Goal: Information Seeking & Learning: Understand process/instructions

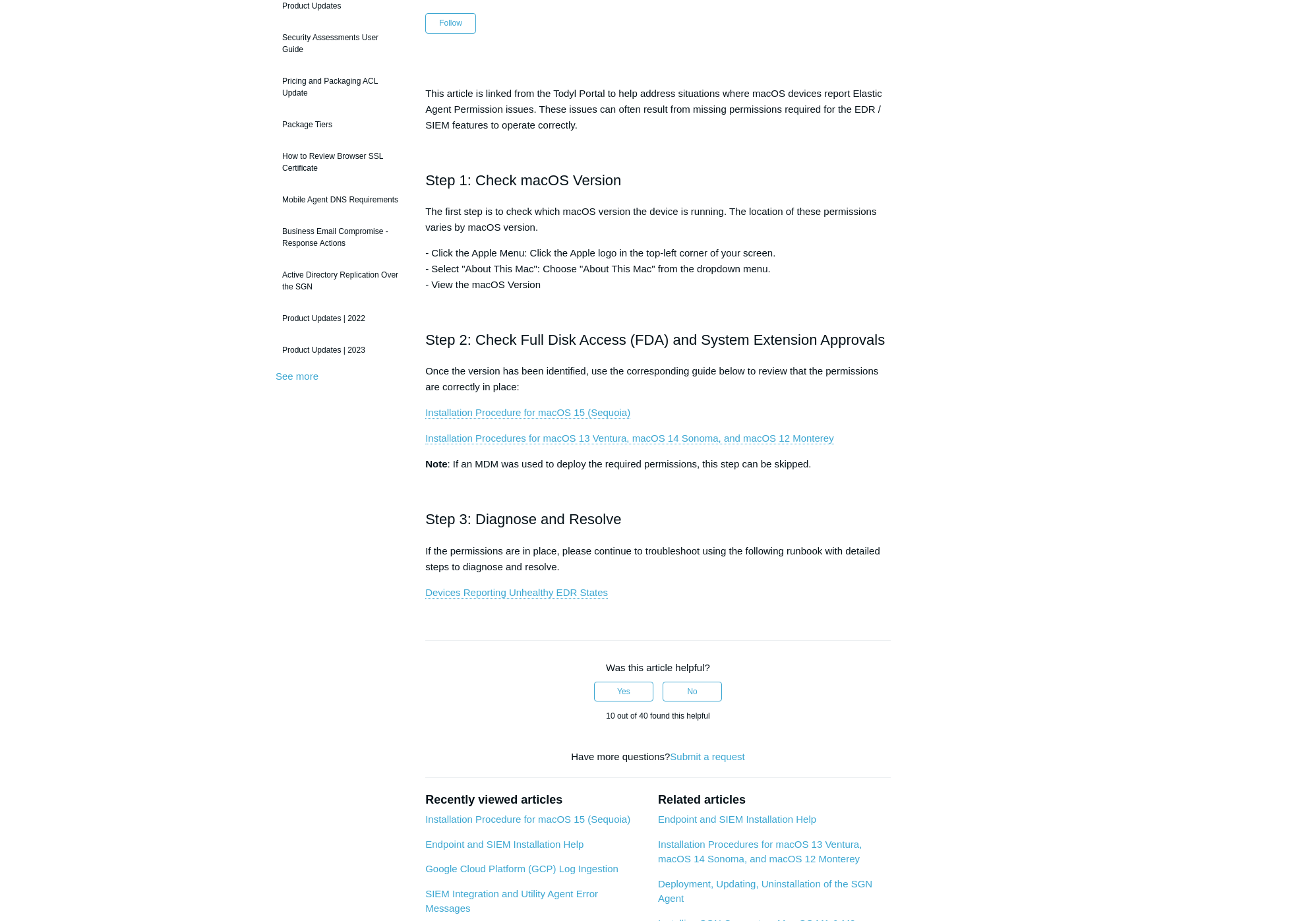
scroll to position [160, 0]
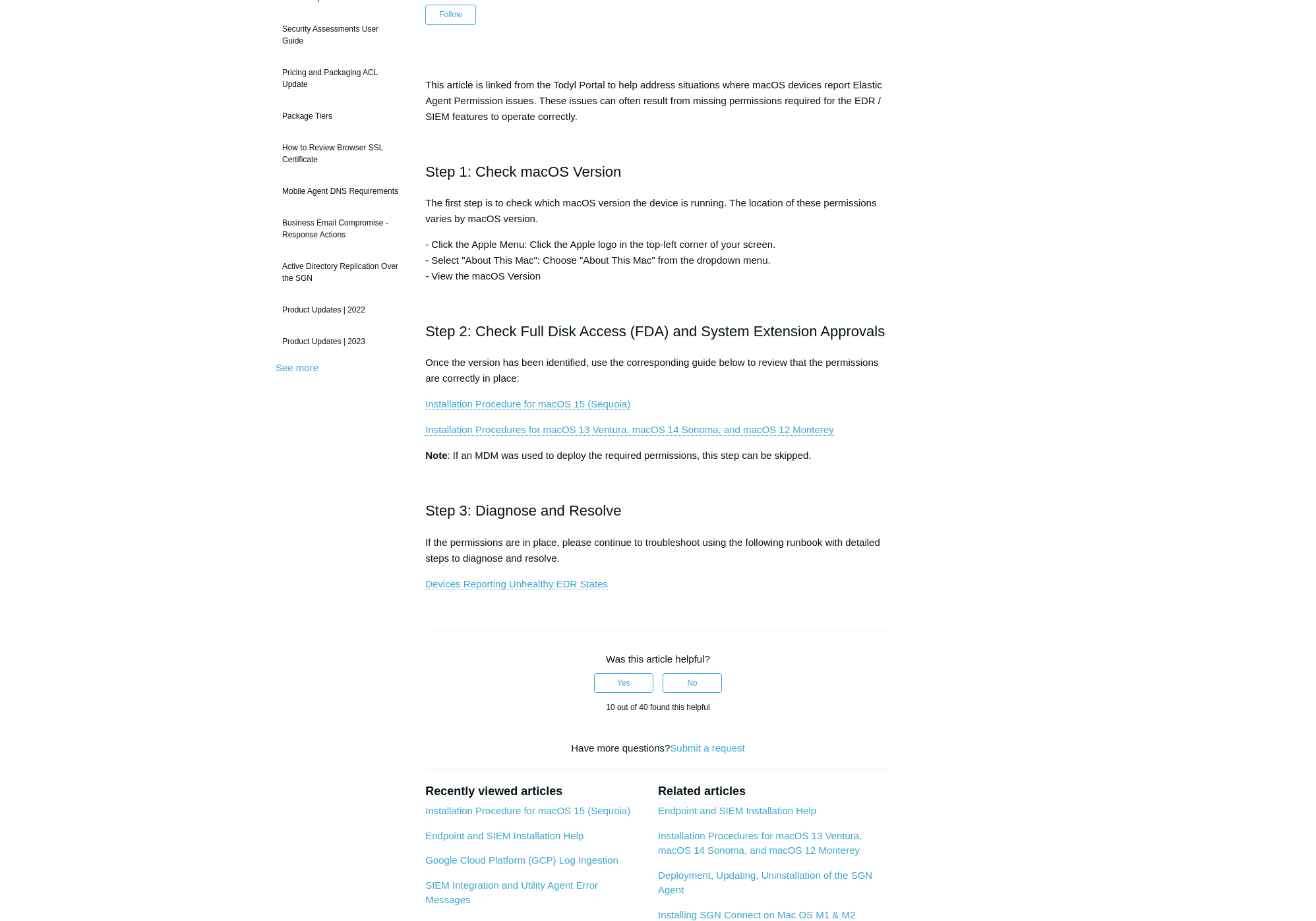
click at [489, 588] on link "Devices Reporting Unhealthy EDR States" at bounding box center [517, 584] width 183 height 12
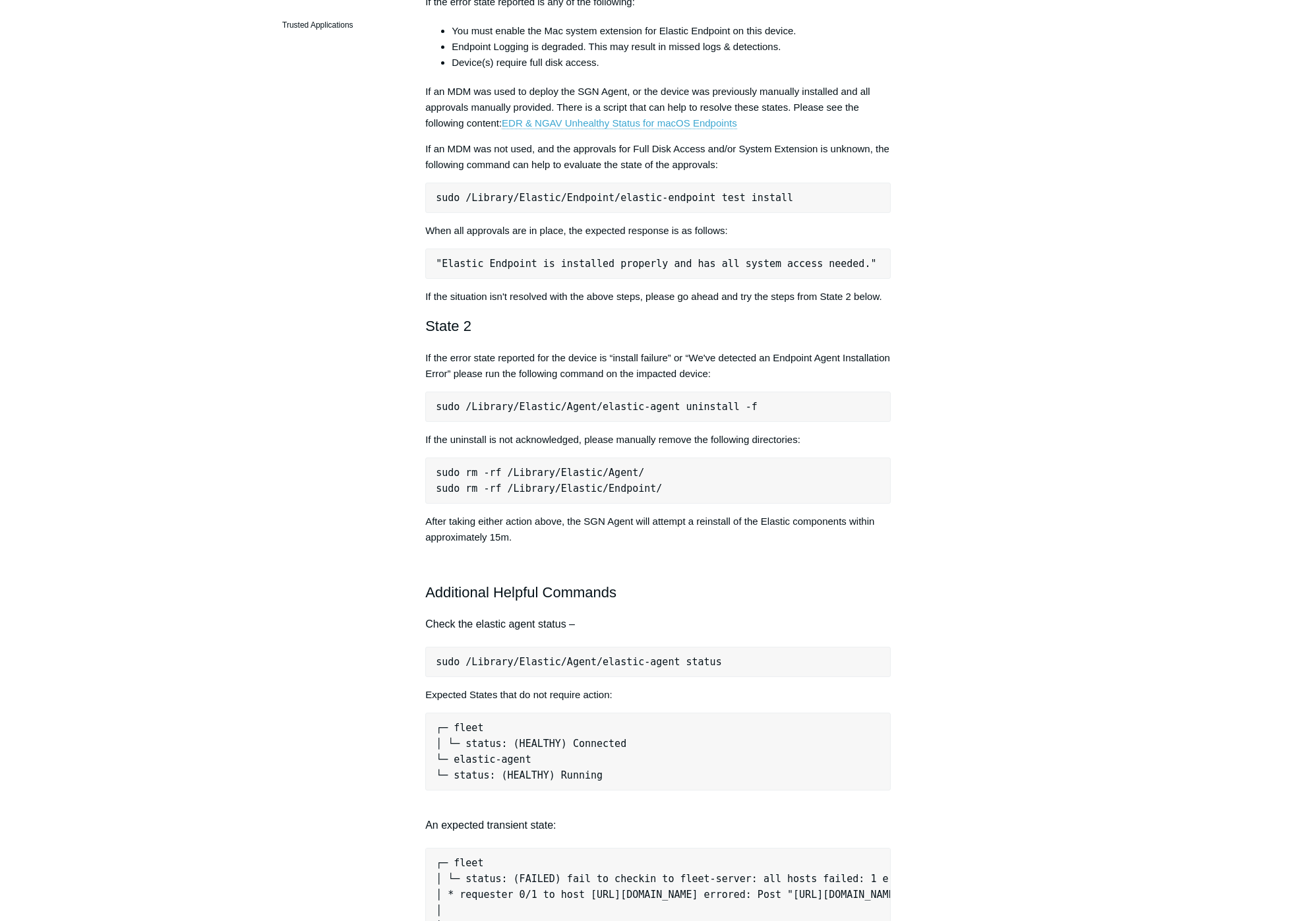
scroll to position [603, 0]
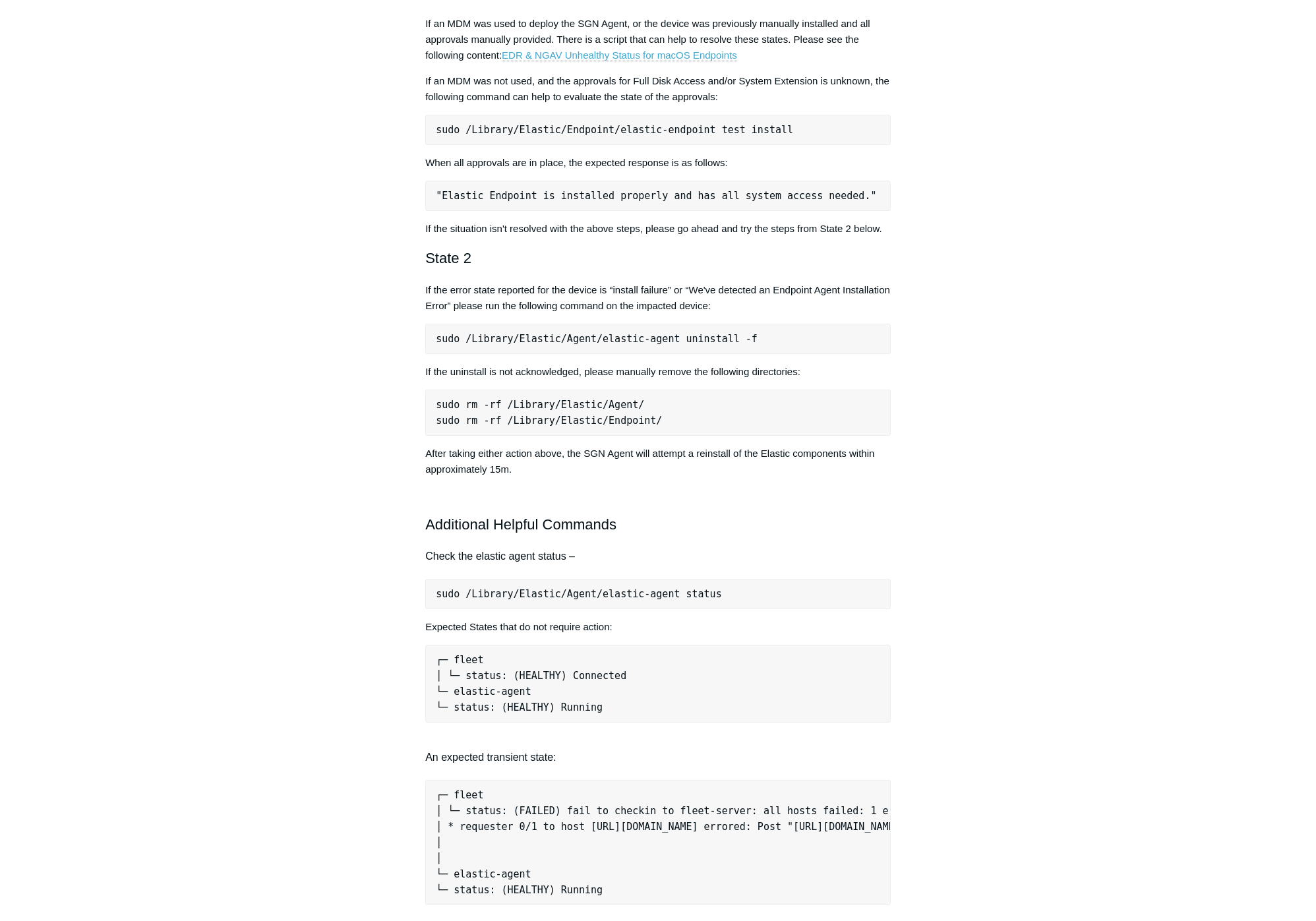
click at [582, 609] on pre "sudo /Library/Elastic/Agent/elastic-agent status" at bounding box center [658, 594] width 466 height 30
copy div "sudo /Library/Elastic/Agent/elastic-agent status"
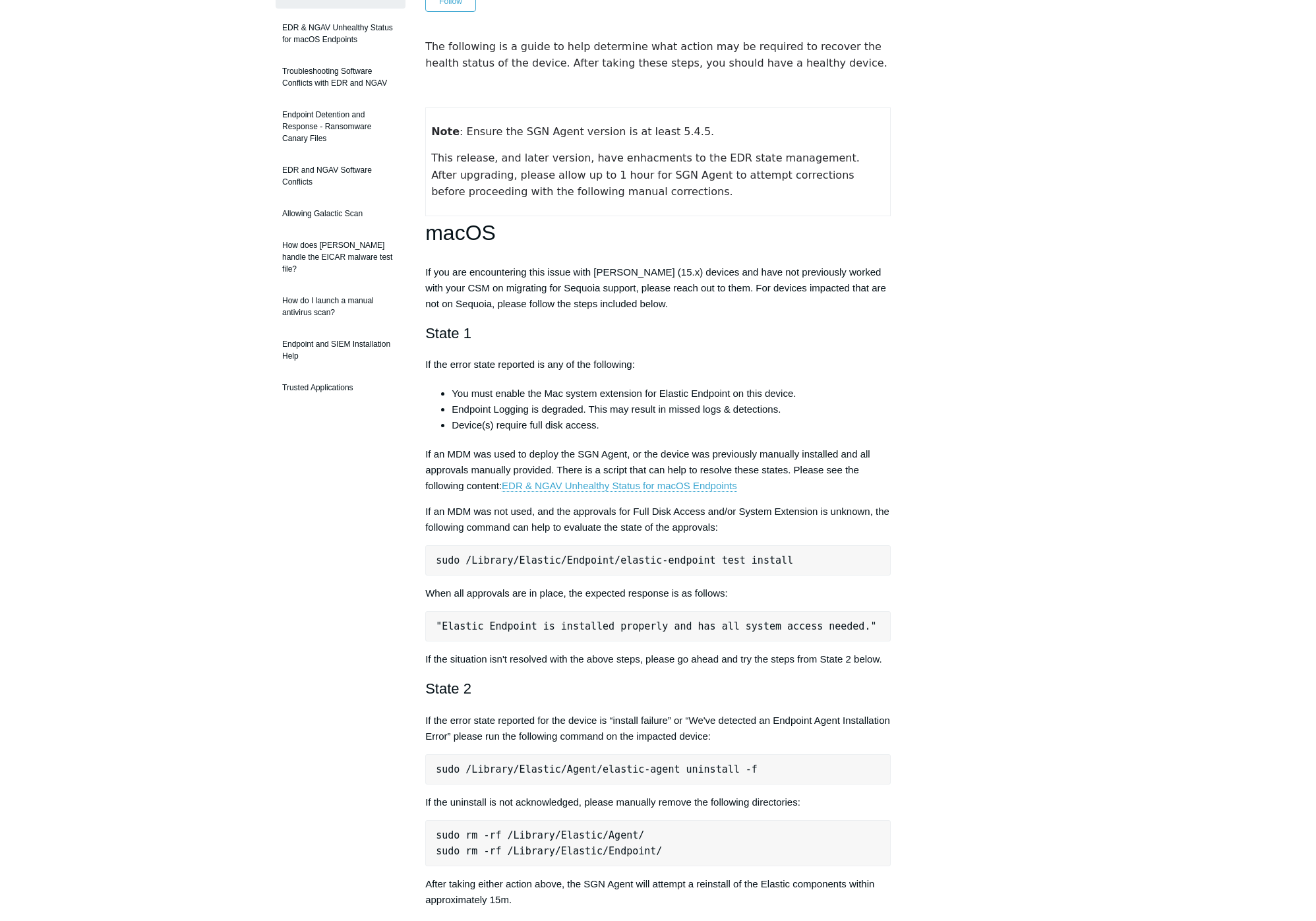
scroll to position [30, 0]
